Goal: Task Accomplishment & Management: Manage account settings

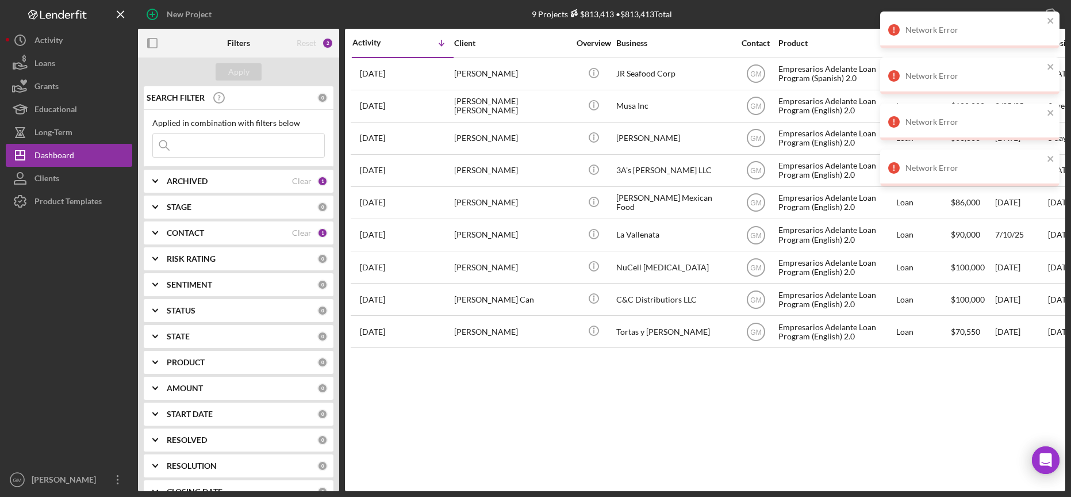
scroll to position [17, 0]
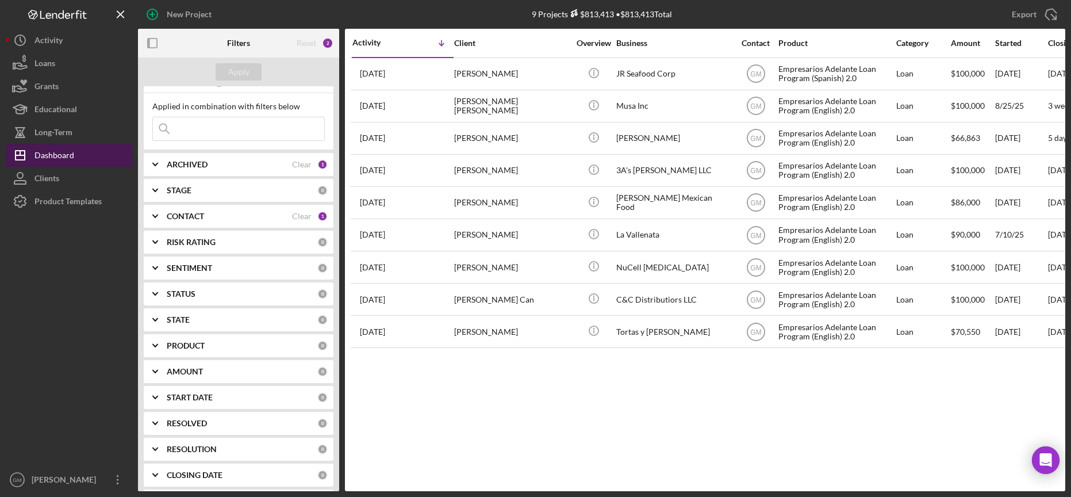
click at [47, 156] on div "Dashboard" at bounding box center [55, 157] width 40 height 26
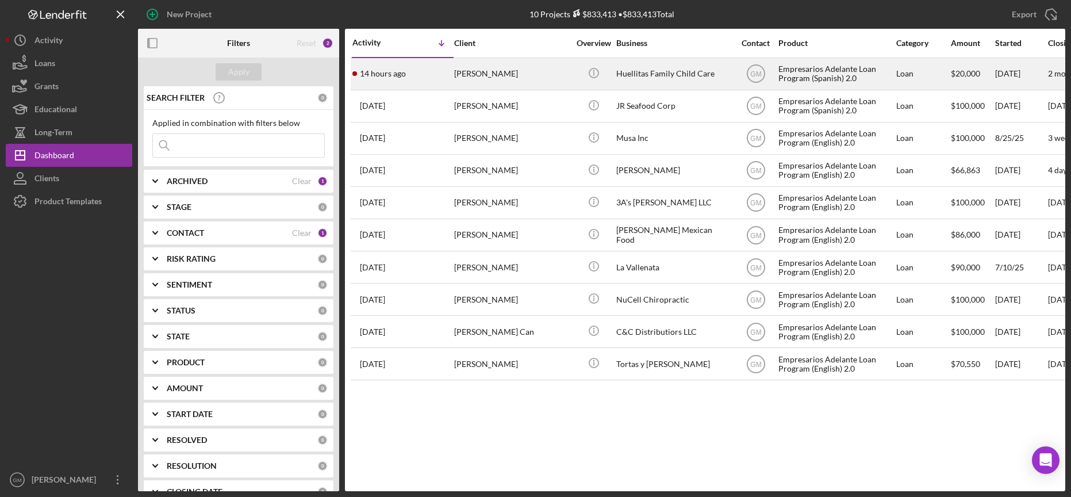
click at [656, 73] on div "Huellitas Family Child Care" at bounding box center [674, 74] width 115 height 30
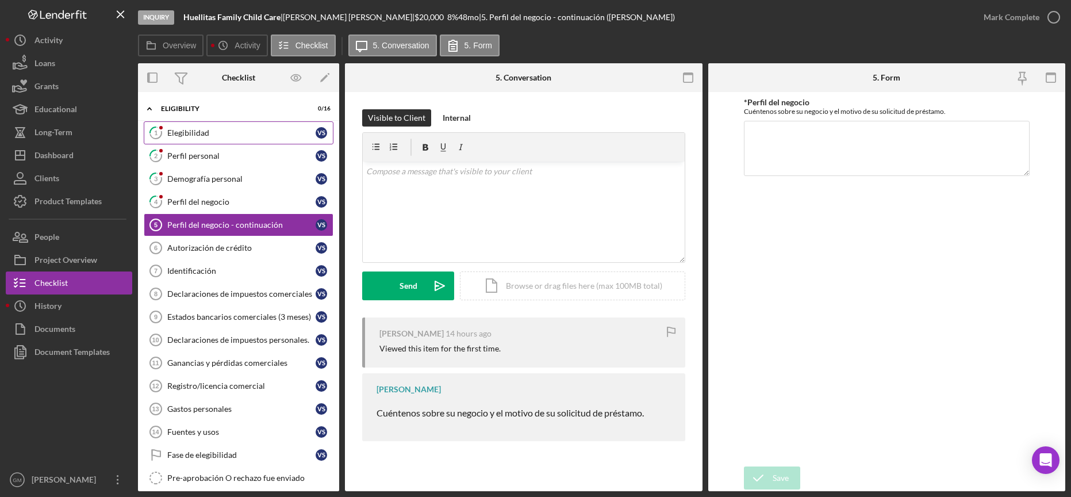
click at [217, 133] on div "Elegibilidad" at bounding box center [241, 132] width 148 height 9
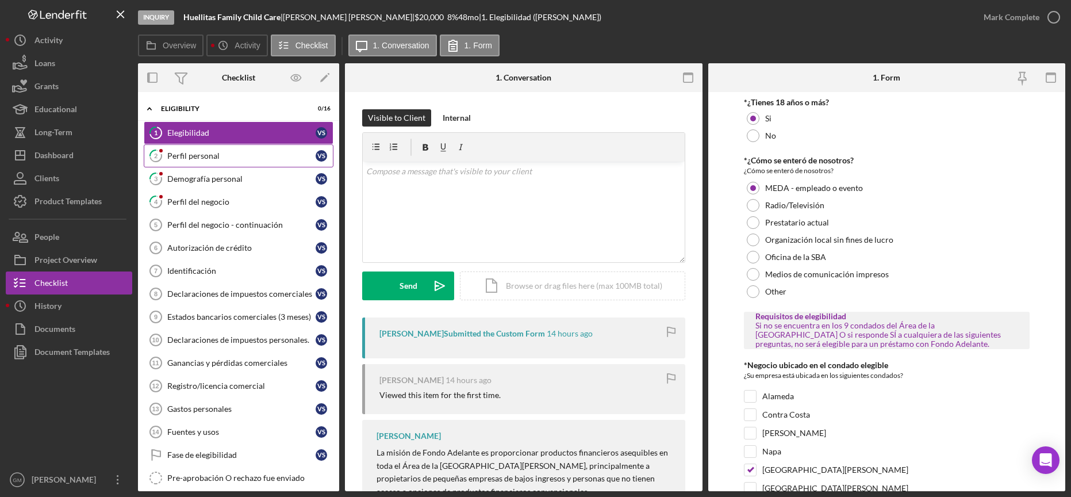
click at [228, 162] on link "2 Perfil personal V S" at bounding box center [239, 155] width 190 height 23
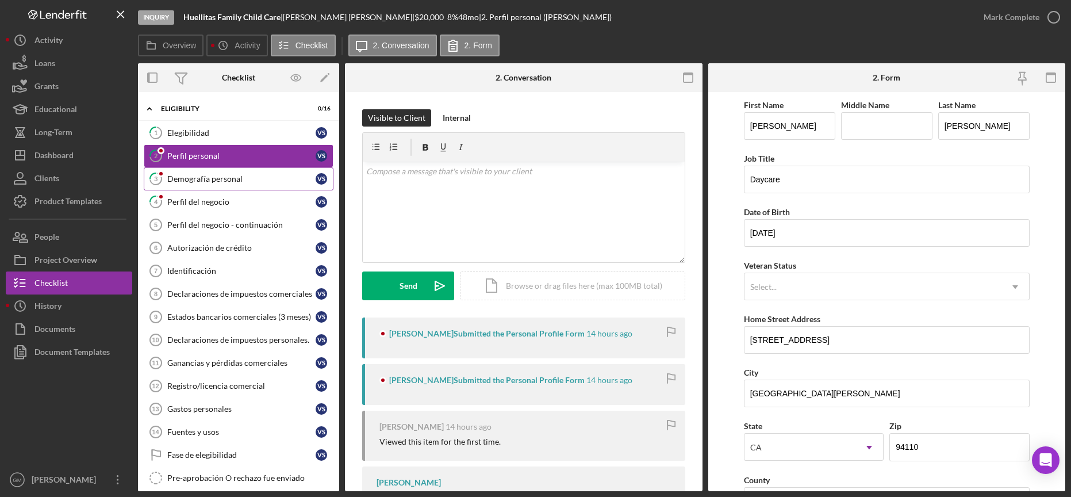
click at [224, 184] on link "3 Demografía personal V S" at bounding box center [239, 178] width 190 height 23
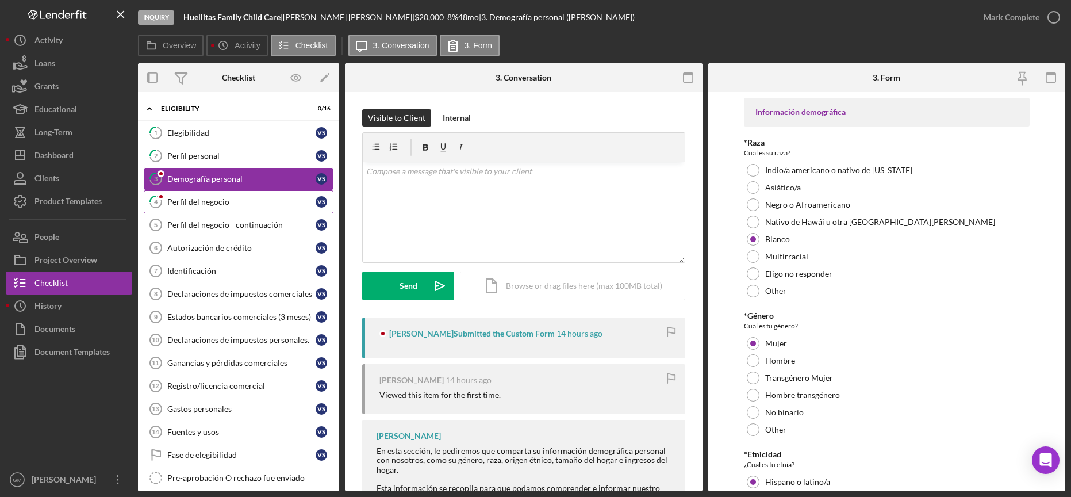
click at [226, 204] on div "Perfil del negocio" at bounding box center [241, 201] width 148 height 9
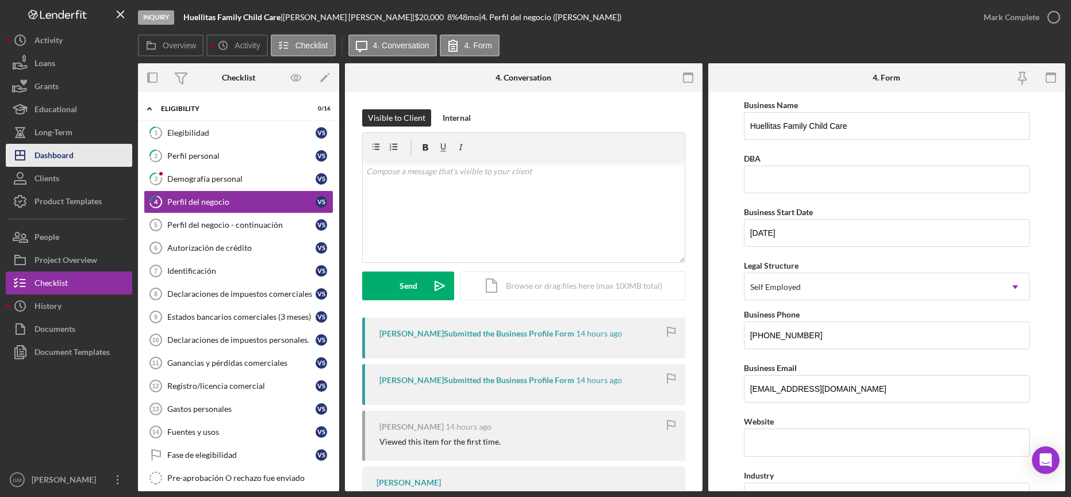
click at [49, 150] on div "Dashboard" at bounding box center [54, 157] width 39 height 26
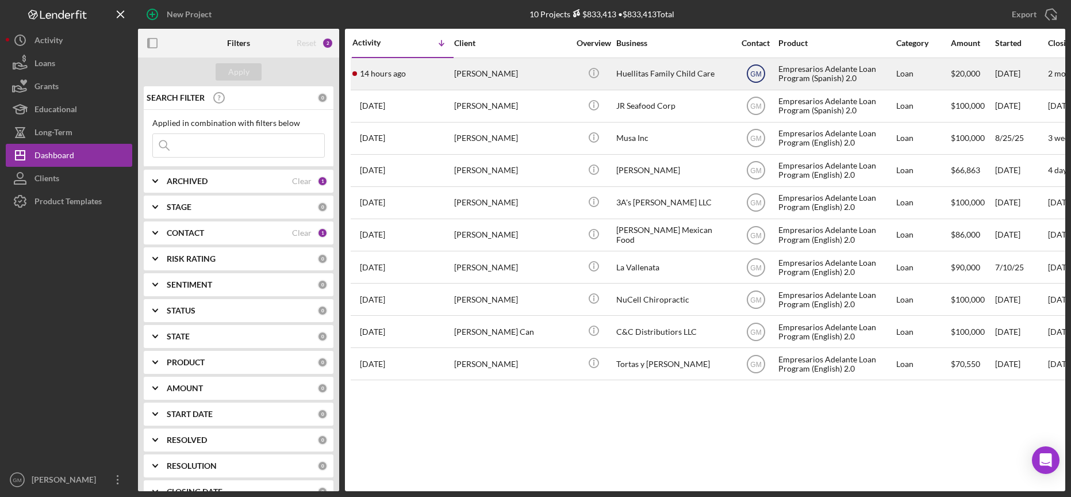
click at [749, 75] on icon "GM" at bounding box center [756, 73] width 29 height 29
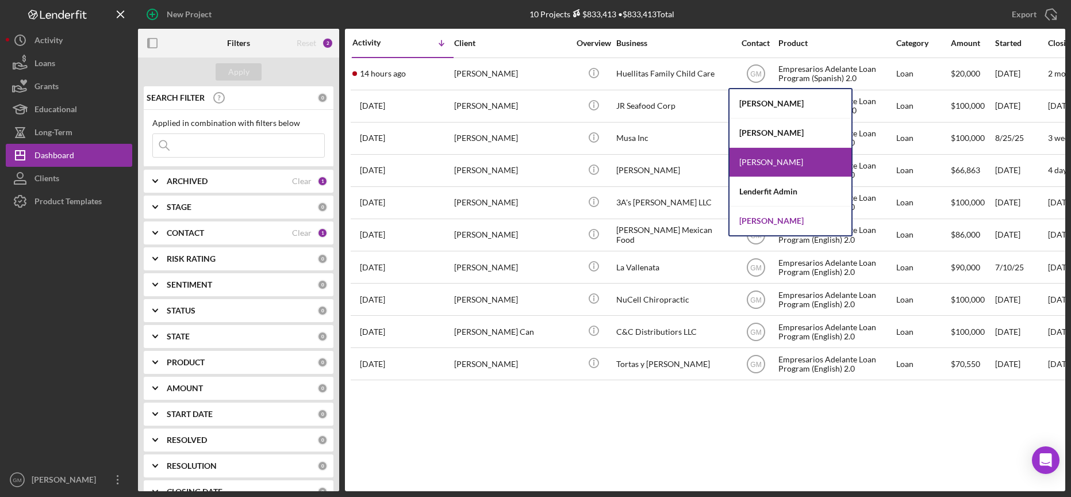
click at [772, 225] on div "[PERSON_NAME]" at bounding box center [791, 220] width 122 height 29
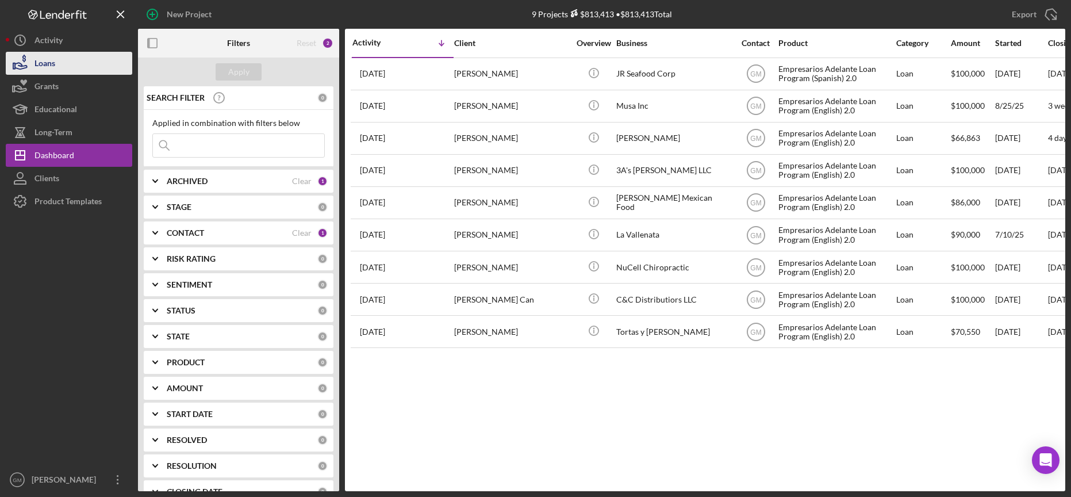
click at [49, 66] on div "Loans" at bounding box center [45, 65] width 21 height 26
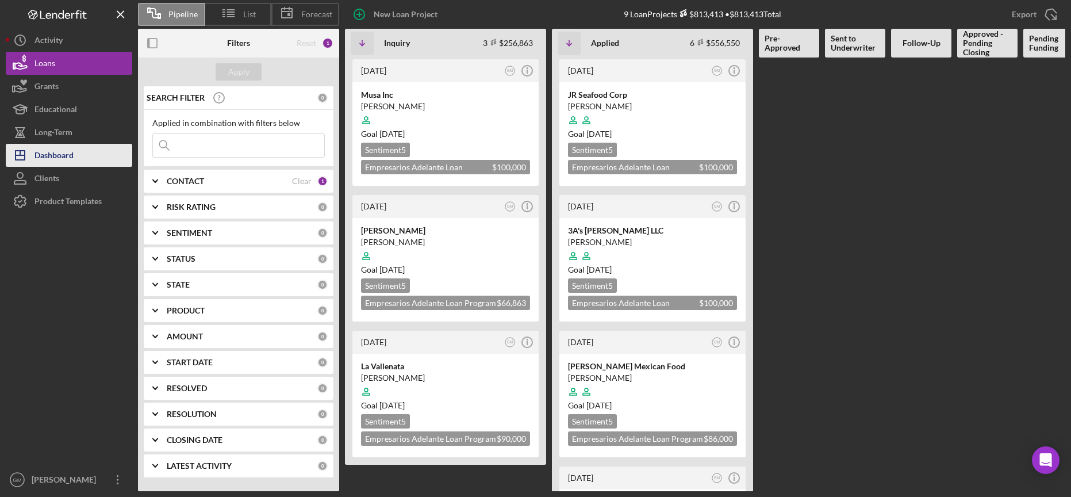
click at [72, 162] on div "Dashboard" at bounding box center [54, 157] width 39 height 26
